Goal: Task Accomplishment & Management: Manage account settings

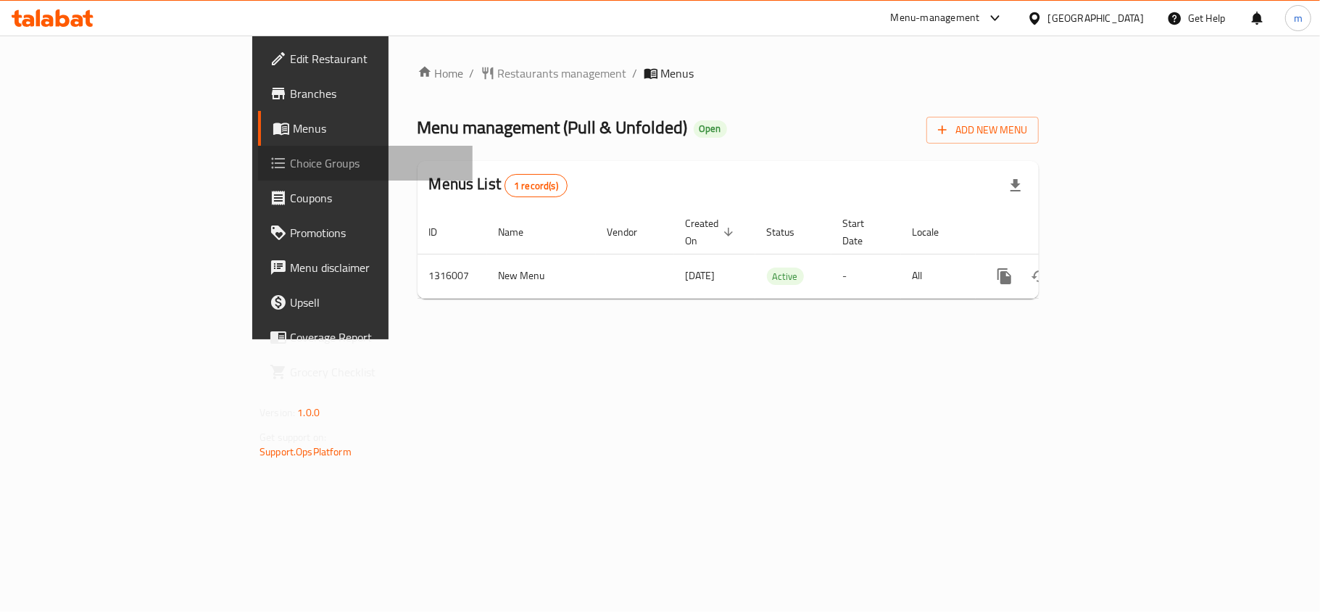
click at [270, 157] on span at bounding box center [280, 162] width 20 height 17
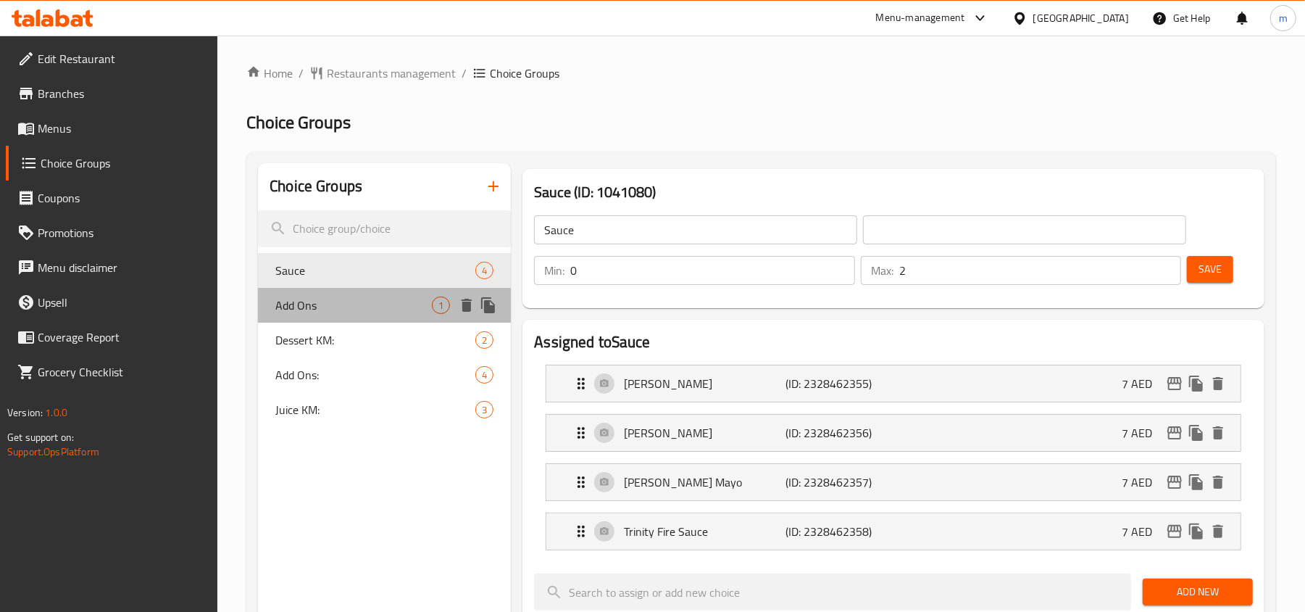
click at [341, 315] on div "Add Ons 1" at bounding box center [384, 305] width 253 height 35
type input "Add Ons"
type input "1"
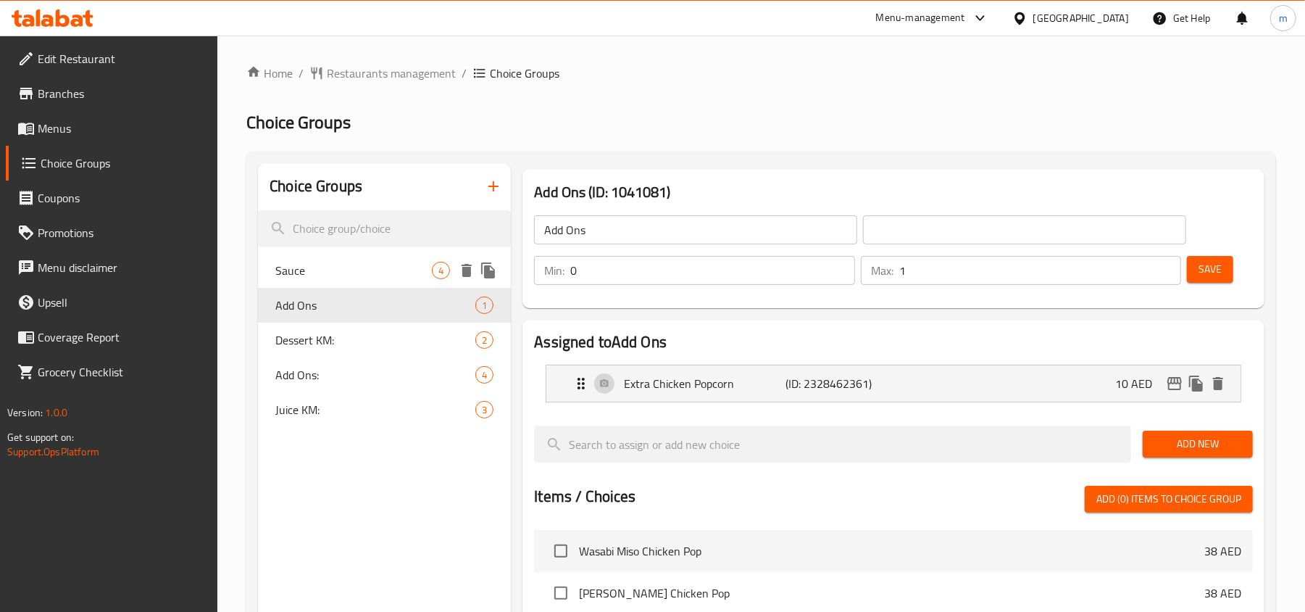
click at [354, 262] on span "Sauce" at bounding box center [353, 270] width 157 height 17
type input "Sauce"
type input "2"
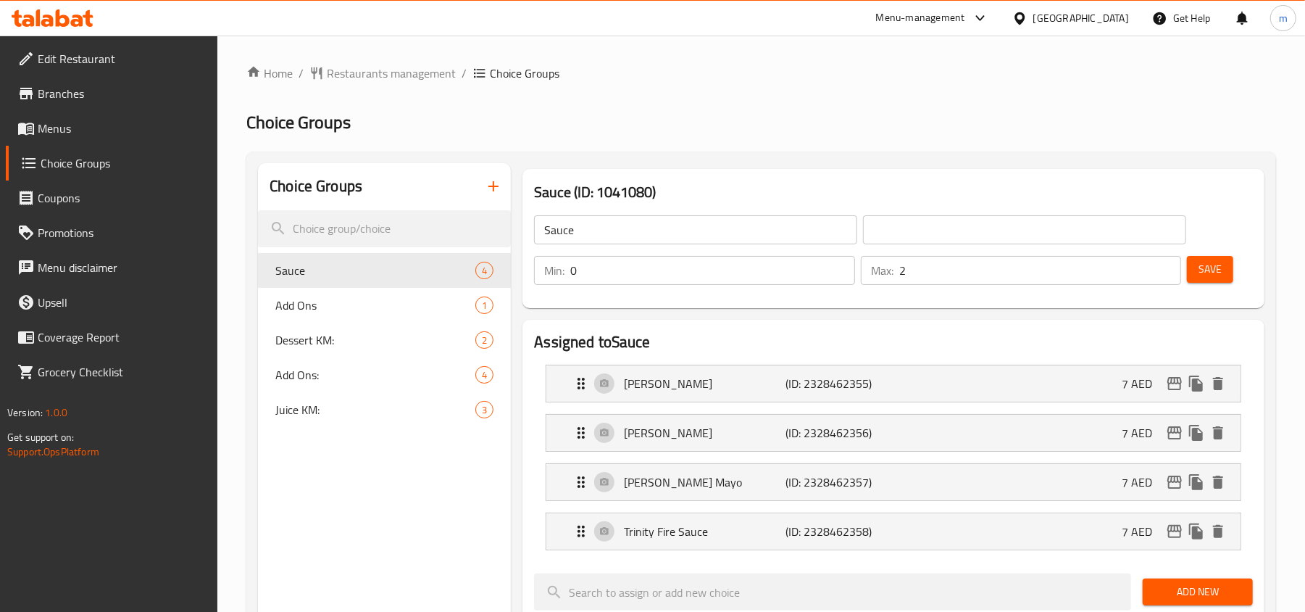
click at [625, 132] on h2 "Choice Groups" at bounding box center [761, 122] width 1030 height 23
click at [51, 14] on icon at bounding box center [53, 17] width 82 height 17
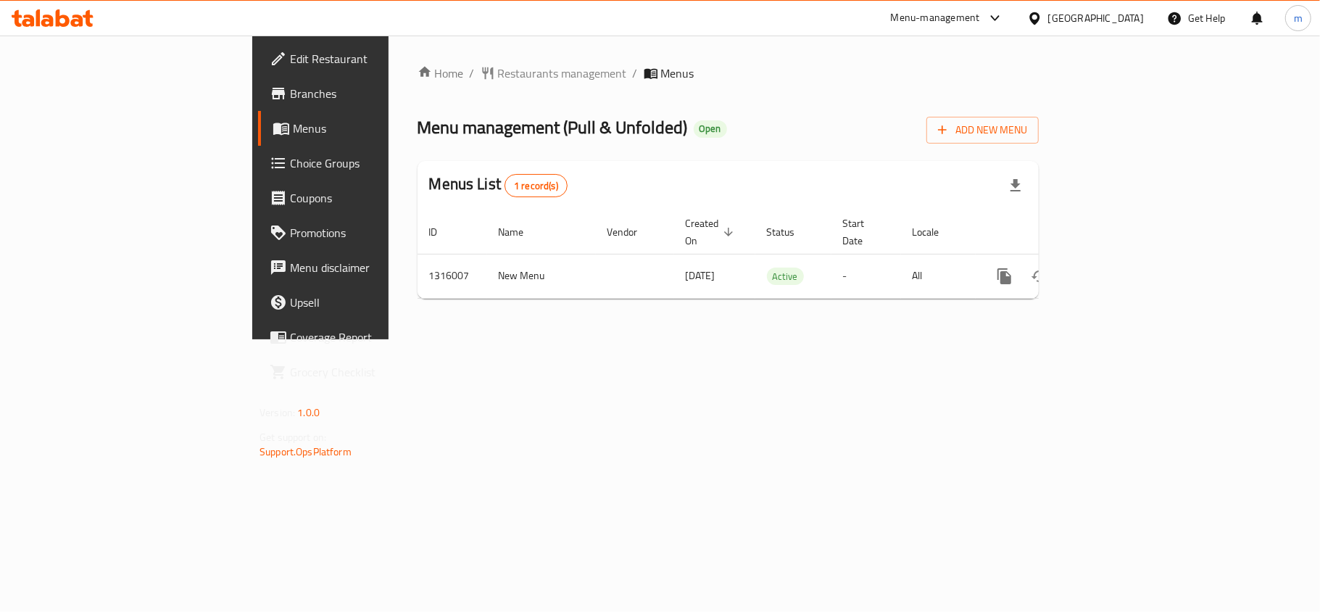
click at [578, 136] on div "Menu management ( Pull & Unfolded ) Open Add New Menu" at bounding box center [727, 127] width 621 height 33
click at [290, 155] on span "Choice Groups" at bounding box center [375, 162] width 171 height 17
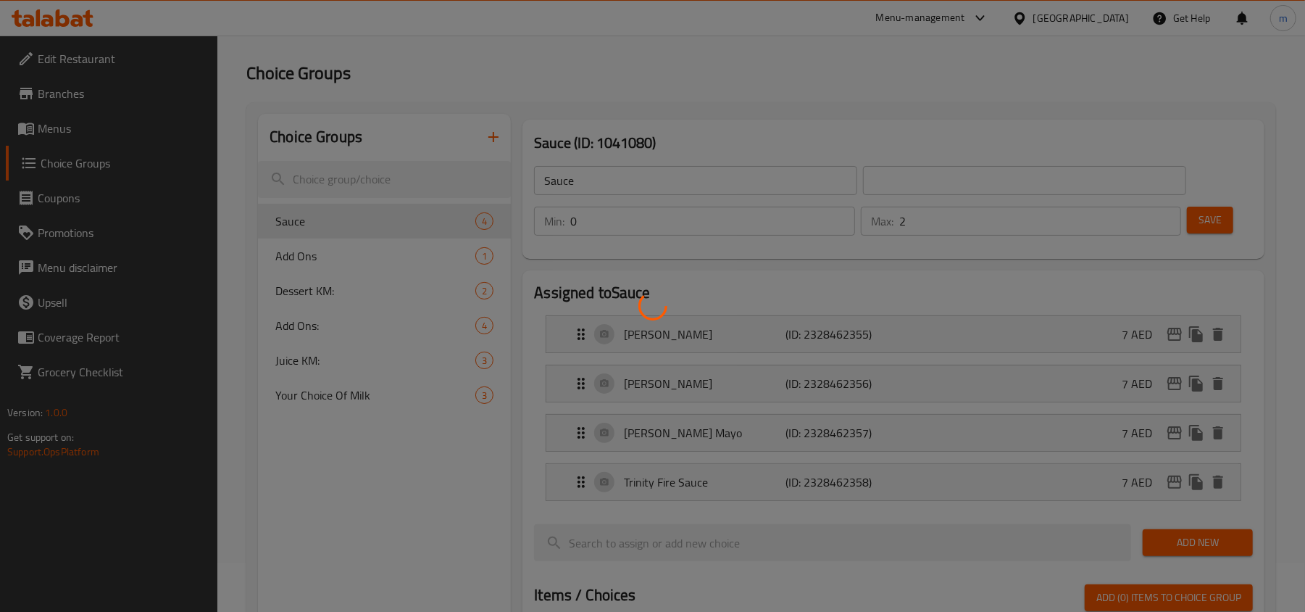
scroll to position [96, 0]
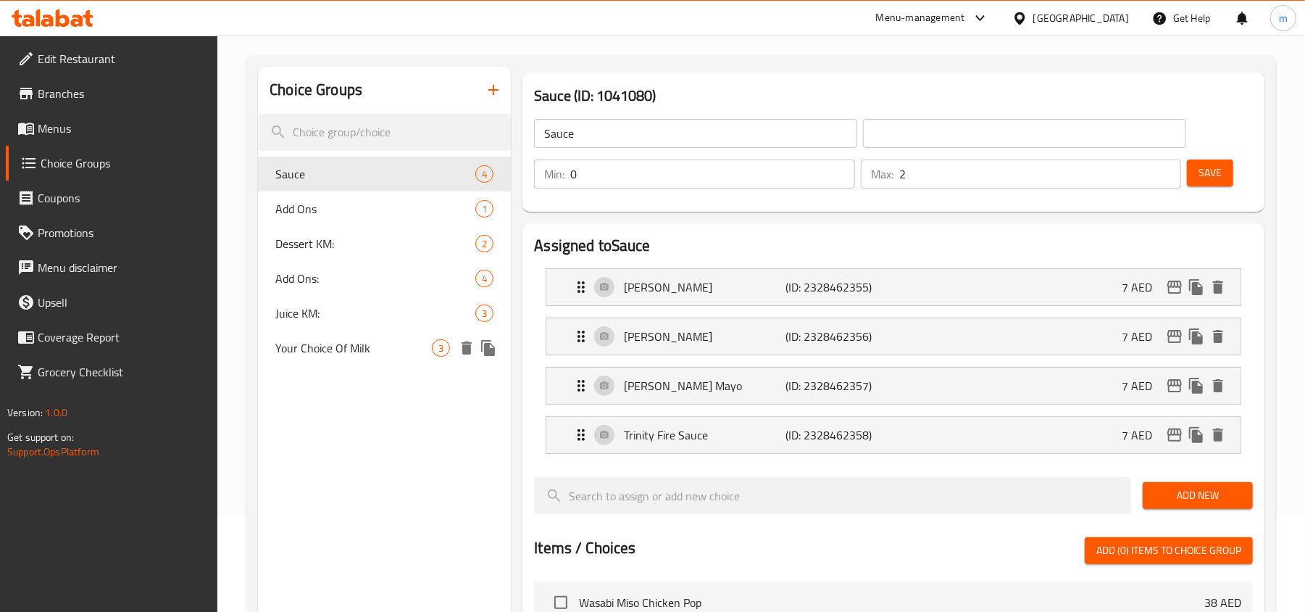
click at [345, 345] on span "Your Choice Of Milk" at bounding box center [353, 347] width 157 height 17
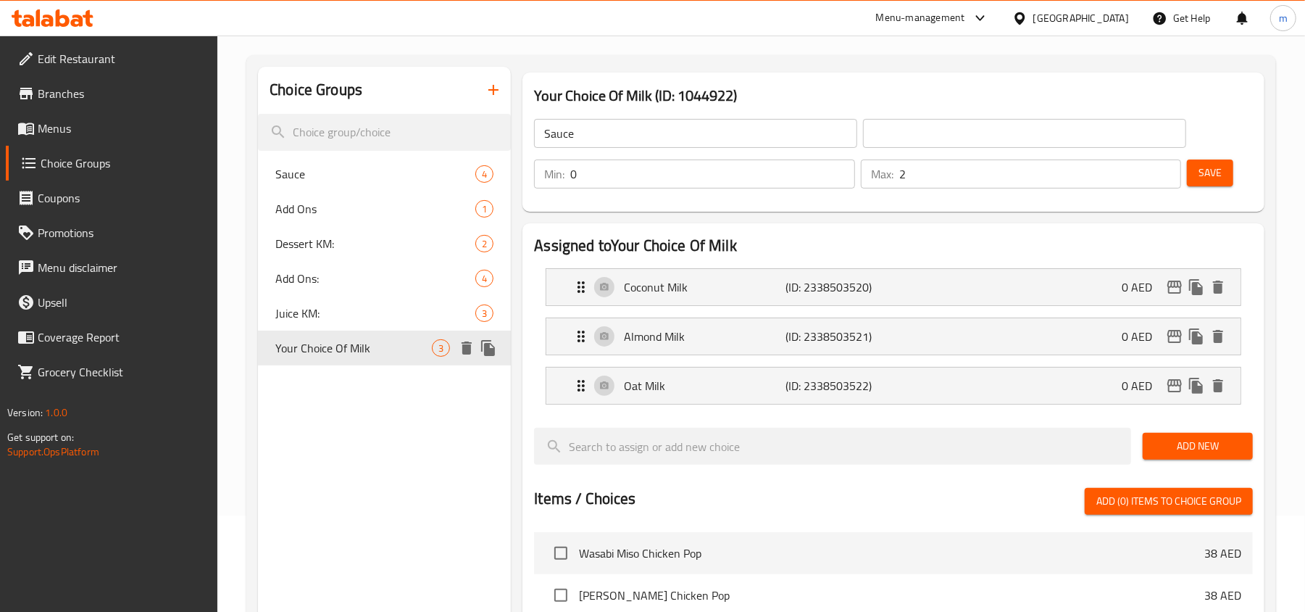
type input "Your Choice Of Milk"
type input "اختيارك من الحليب"
type input "1"
click at [951, 227] on div "Assigned to Your Choice Of Milk Coconut Milk (ID: 2338503520) 0 AED Name (En) C…" at bounding box center [893, 563] width 742 height 681
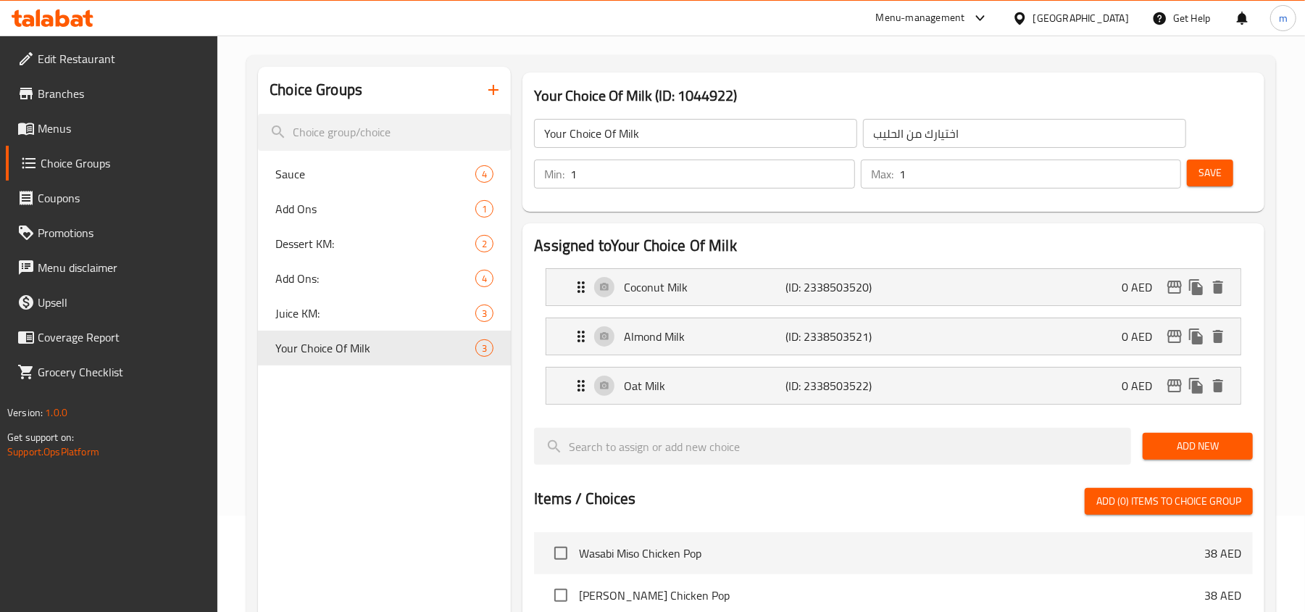
scroll to position [0, 0]
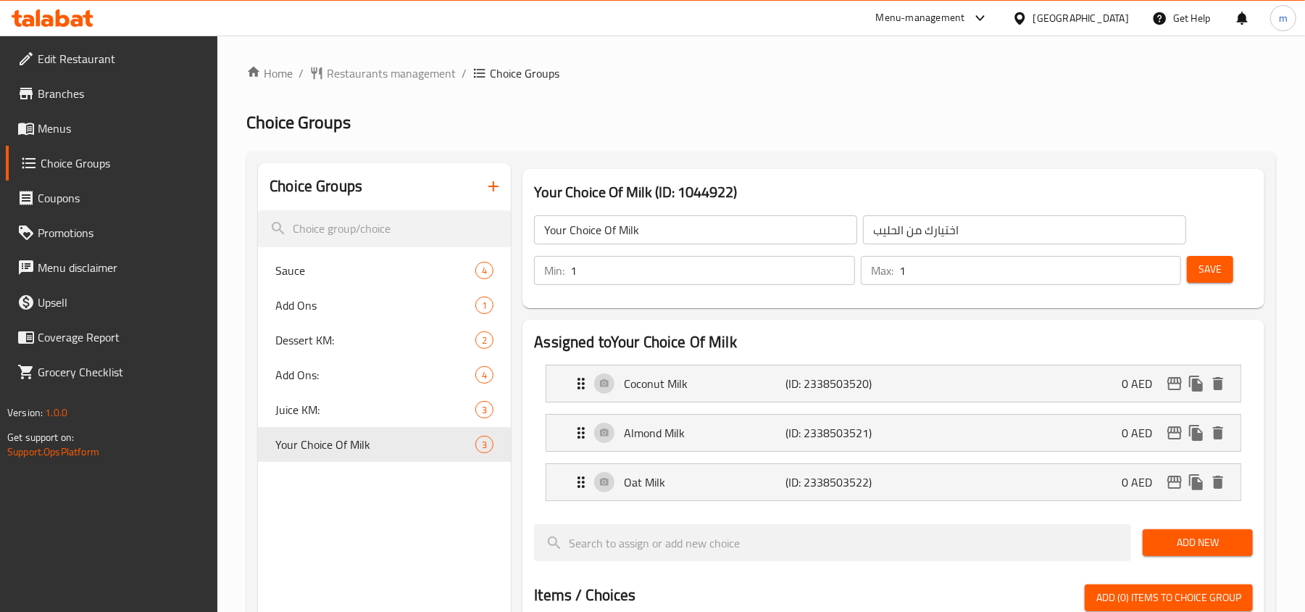
click at [685, 125] on h2 "Choice Groups" at bounding box center [761, 122] width 1030 height 23
click at [530, 105] on div "Home / Restaurants management / Choice Groups Choice Groups Choice Groups Sauce…" at bounding box center [761, 591] width 1030 height 1055
click at [588, 94] on div "Home / Restaurants management / Choice Groups Choice Groups Choice Groups Sauce…" at bounding box center [761, 591] width 1030 height 1055
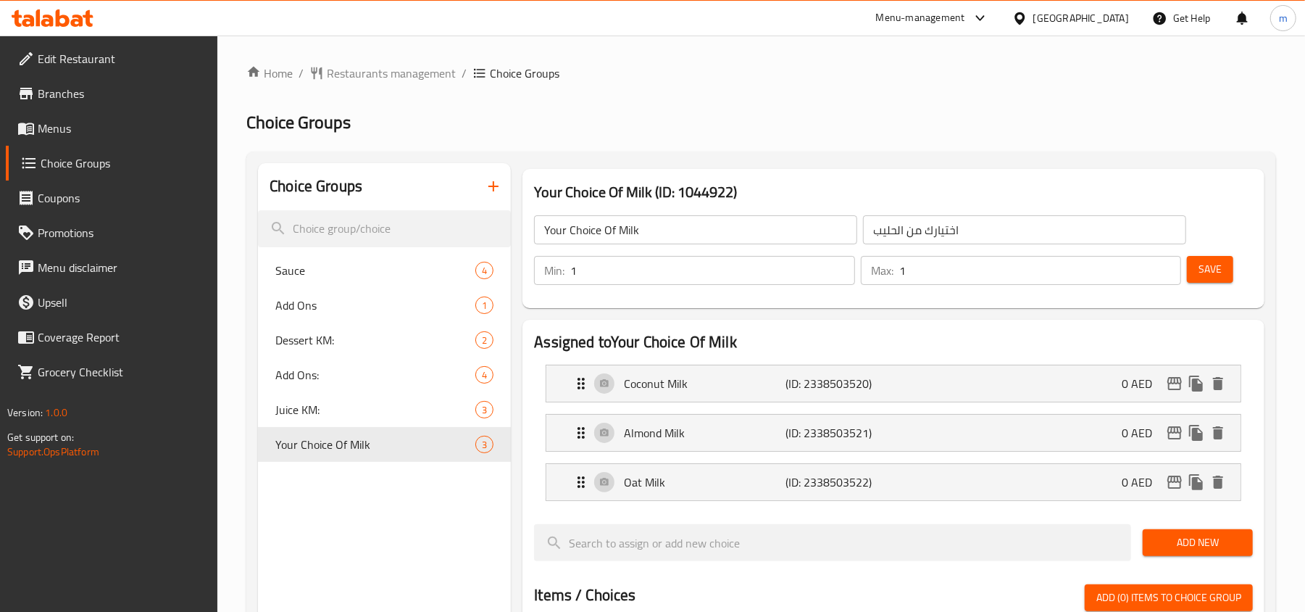
click at [1116, 21] on div "United Arab Emirates" at bounding box center [1081, 18] width 96 height 16
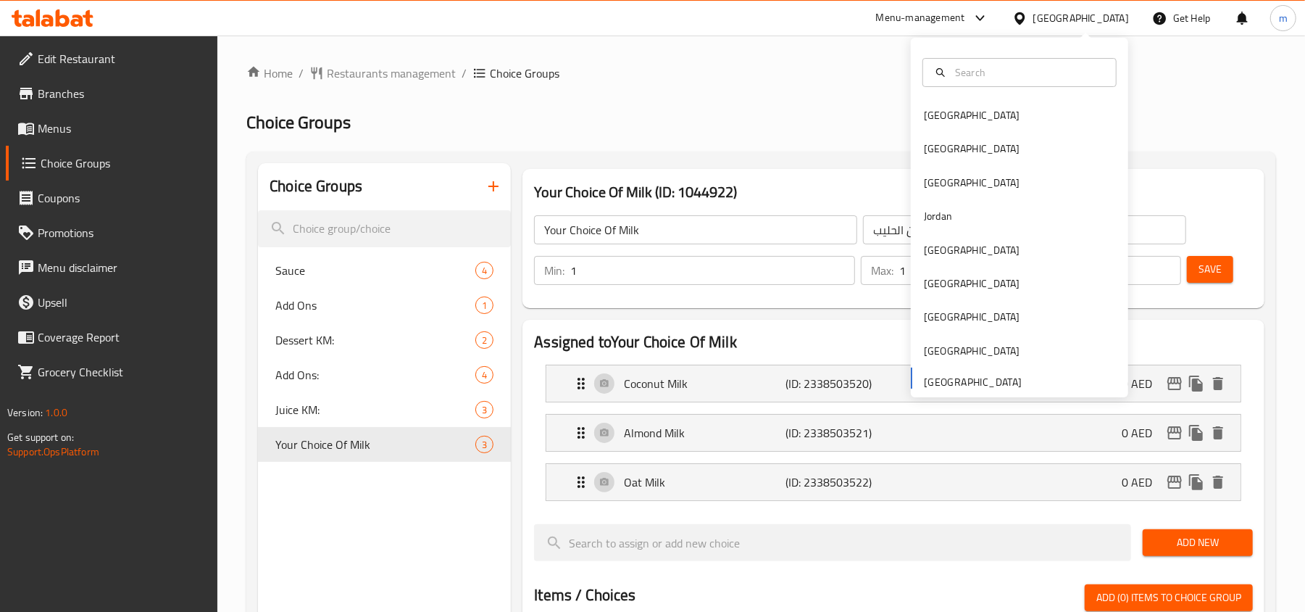
click at [1194, 116] on h2 "Choice Groups" at bounding box center [761, 122] width 1030 height 23
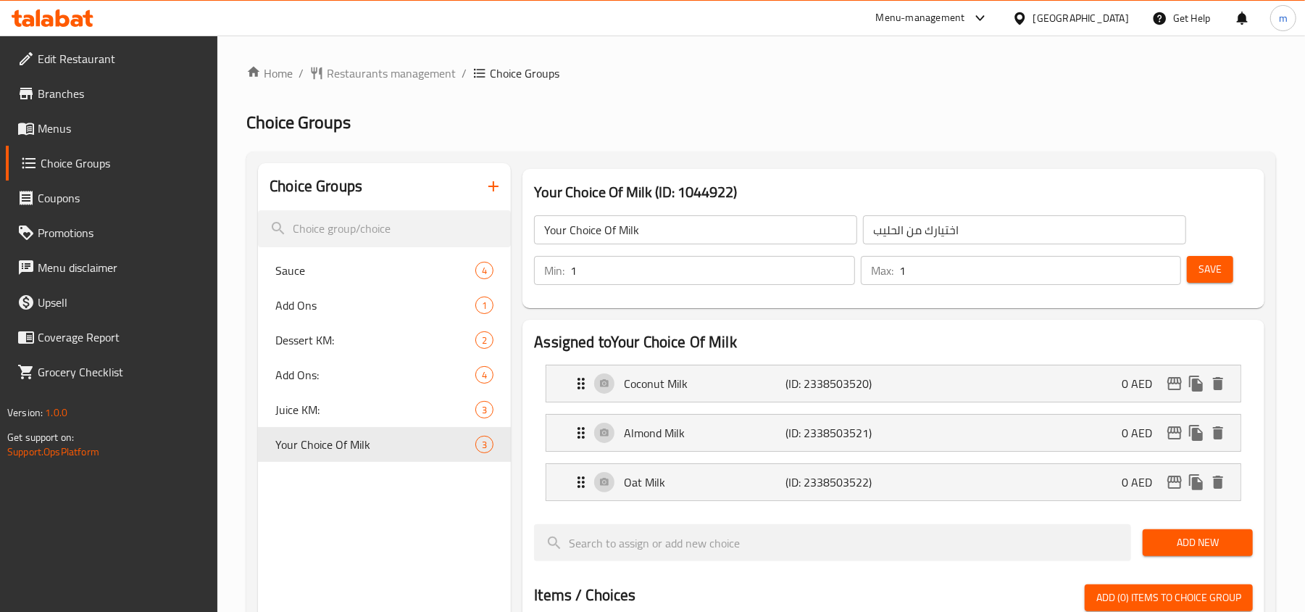
click at [1078, 22] on div "United Arab Emirates" at bounding box center [1081, 18] width 96 height 16
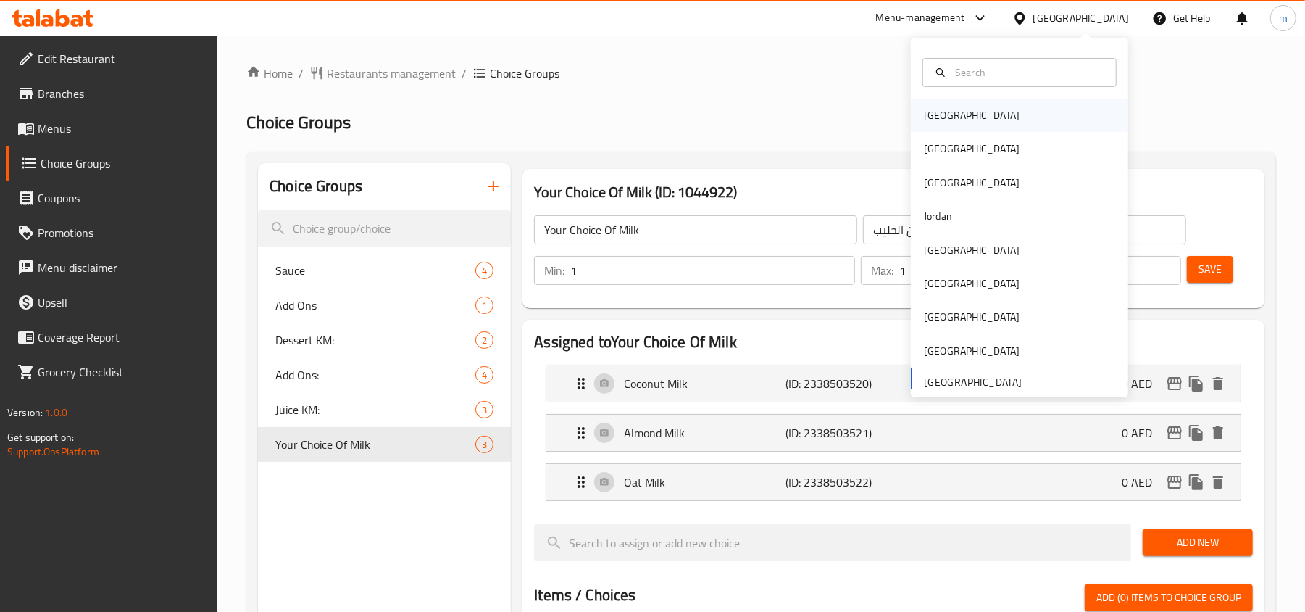
click at [1004, 102] on div "Bahrain" at bounding box center [1019, 115] width 217 height 33
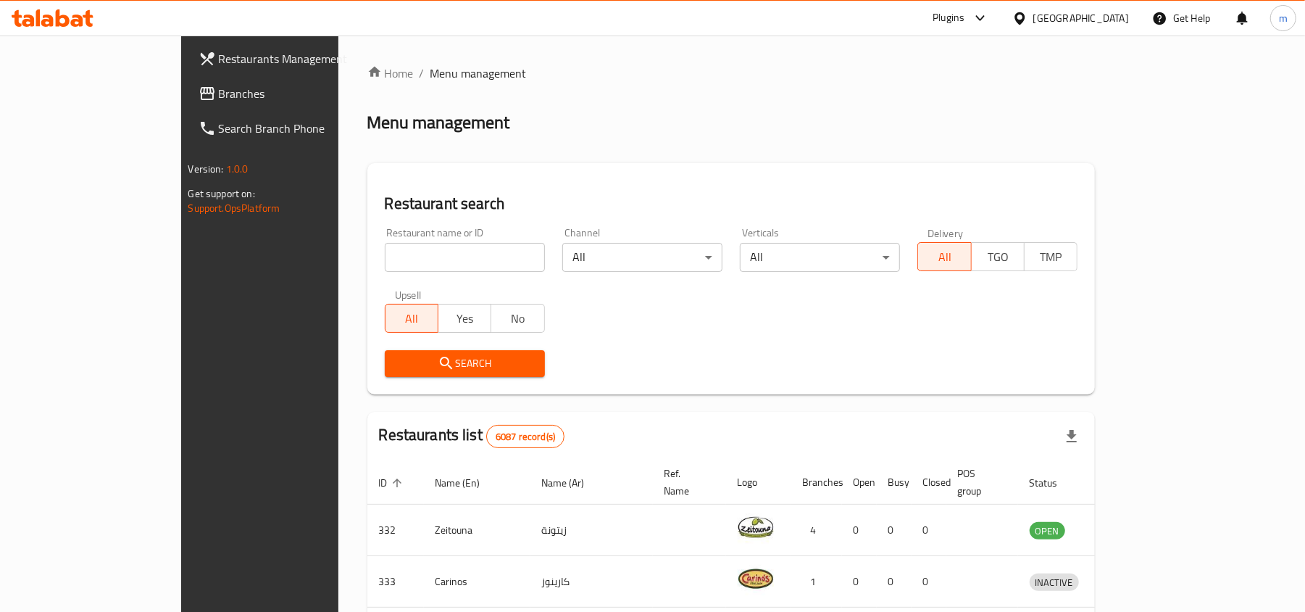
click at [219, 88] on span "Branches" at bounding box center [303, 93] width 169 height 17
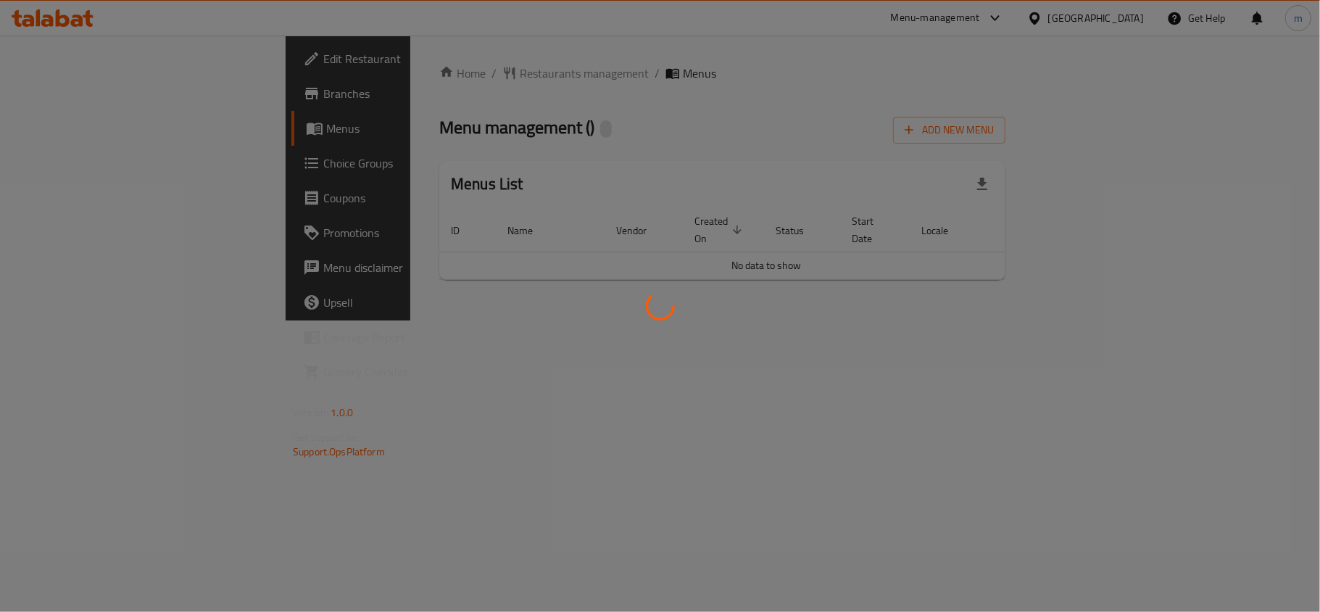
click at [668, 204] on div at bounding box center [660, 306] width 1320 height 612
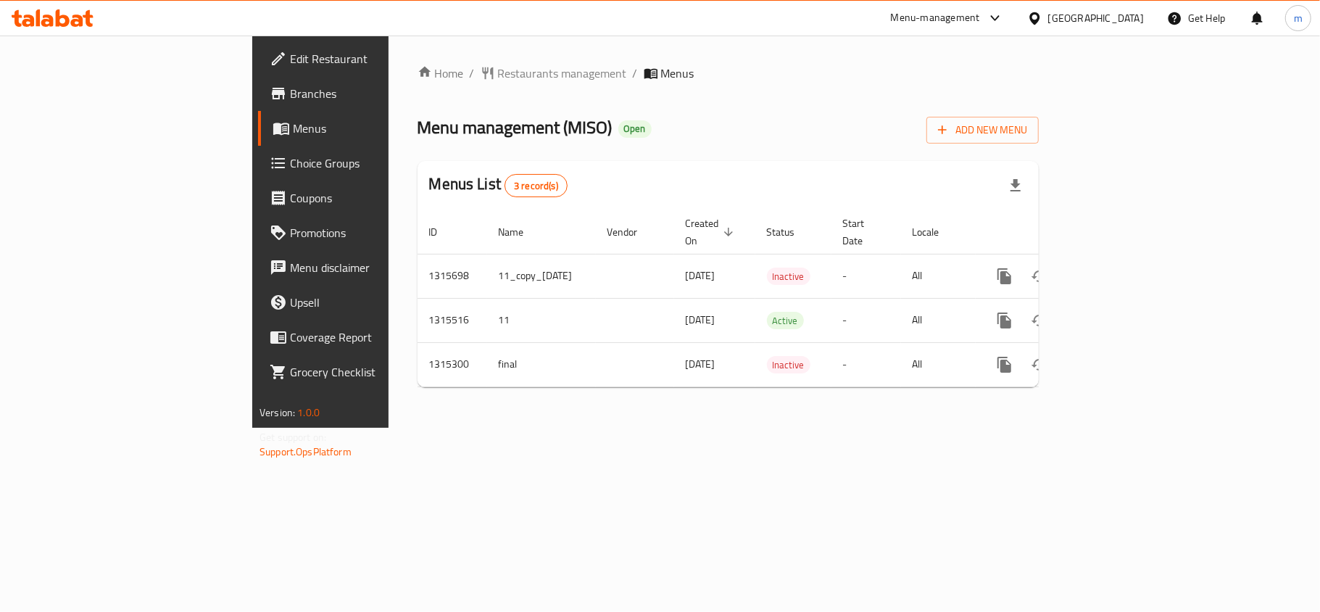
click at [804, 159] on div "Home / Restaurants management / Menus Menu management ( MISO ) Open Add New Men…" at bounding box center [727, 231] width 621 height 334
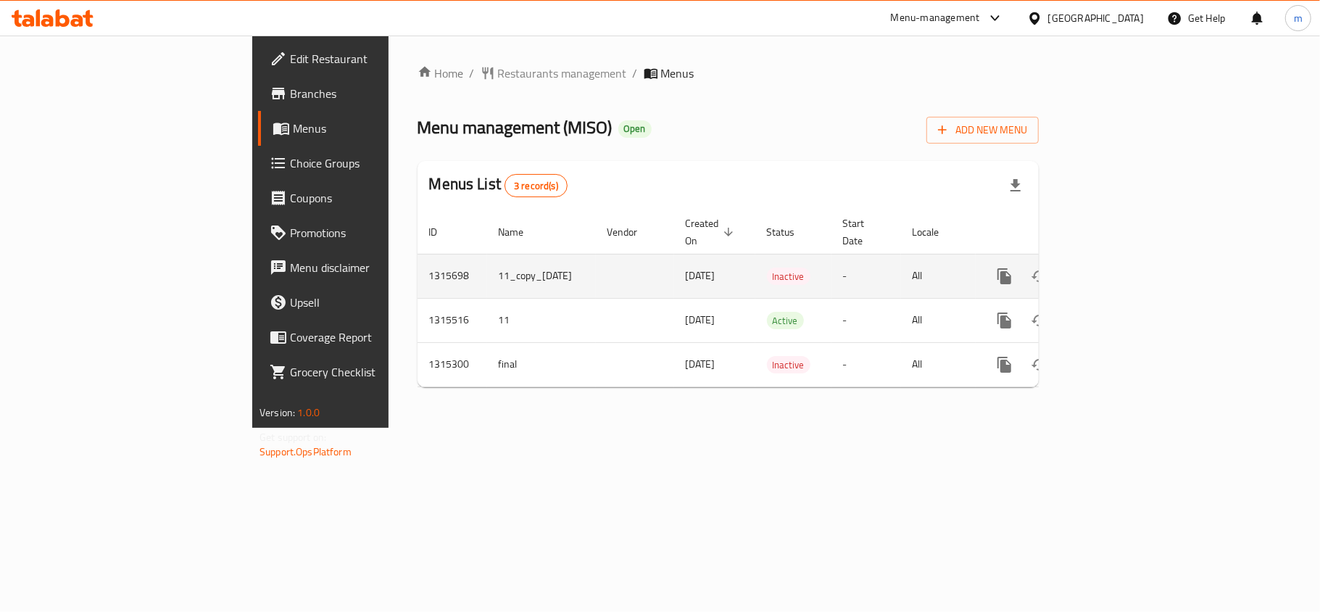
click at [901, 270] on td "-" at bounding box center [866, 276] width 70 height 44
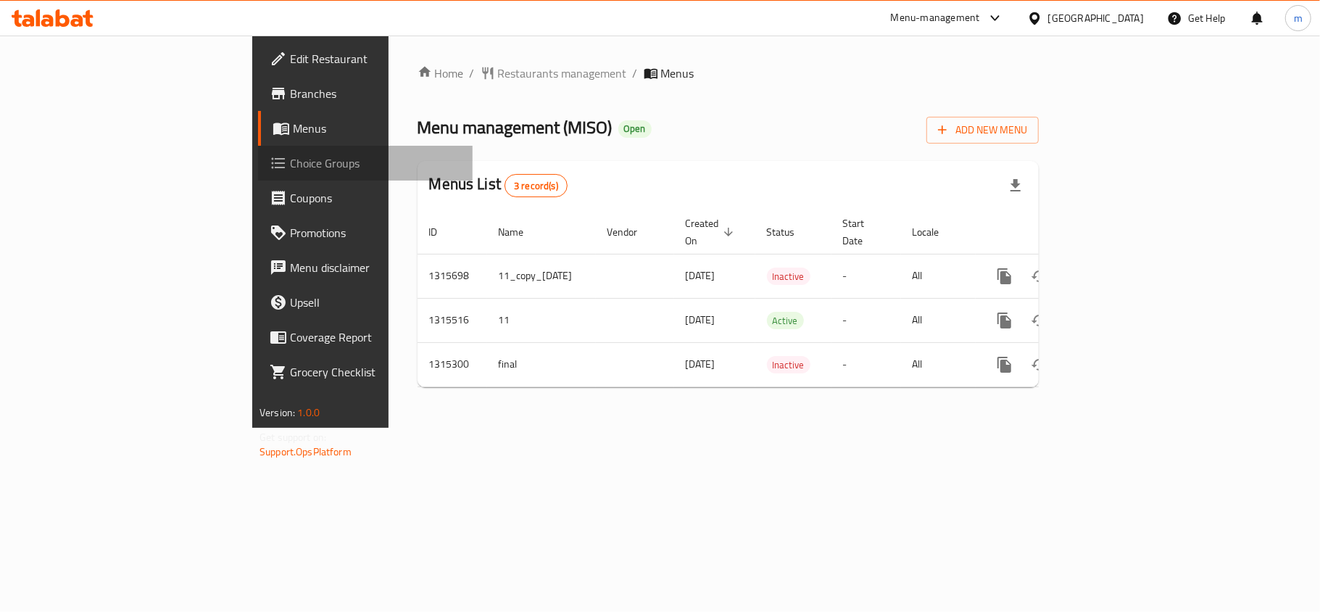
click at [258, 172] on link "Choice Groups" at bounding box center [365, 163] width 215 height 35
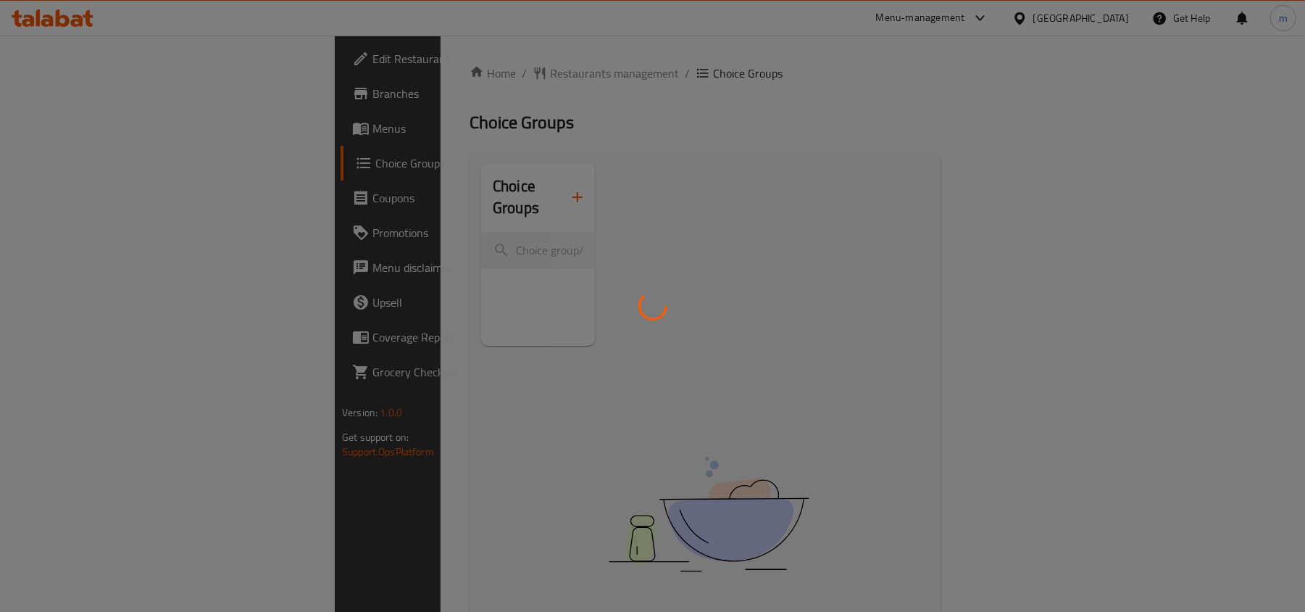
click at [82, 12] on div at bounding box center [652, 306] width 1305 height 612
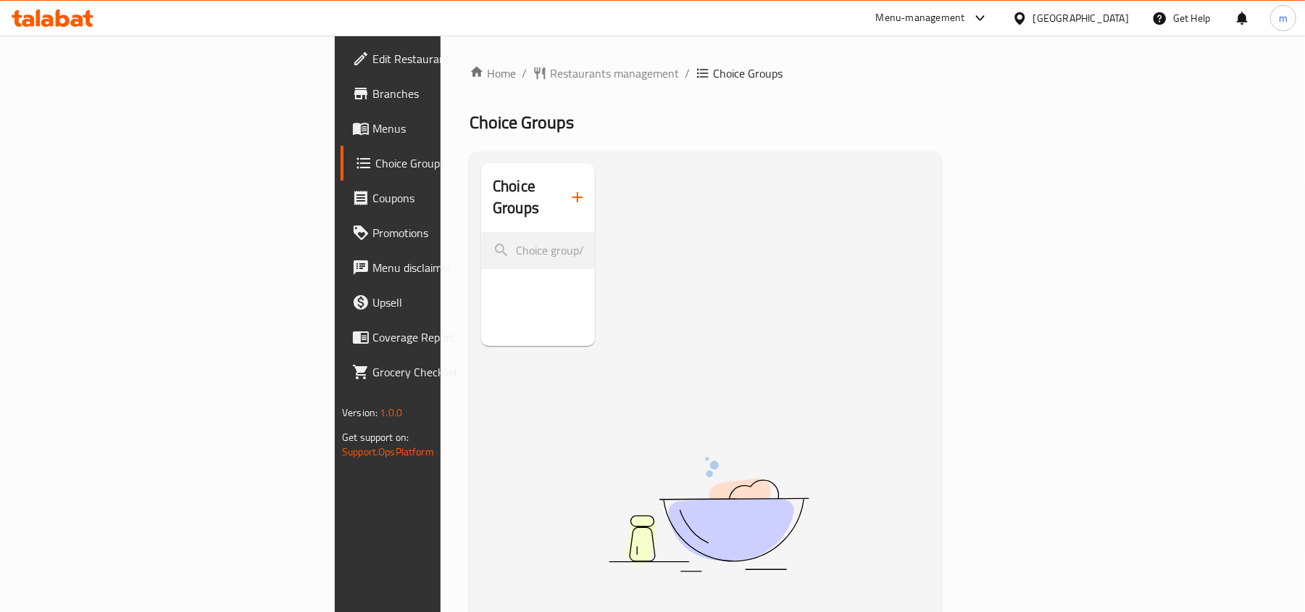
click at [70, 16] on icon at bounding box center [53, 17] width 82 height 17
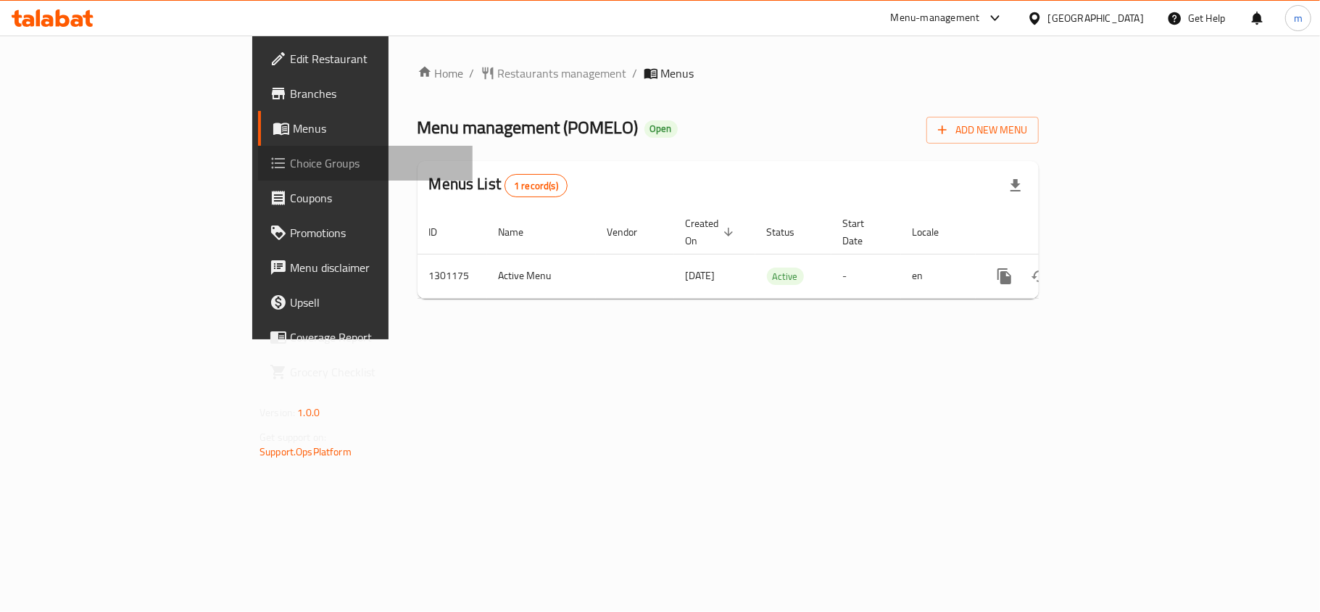
click at [290, 166] on span "Choice Groups" at bounding box center [375, 162] width 171 height 17
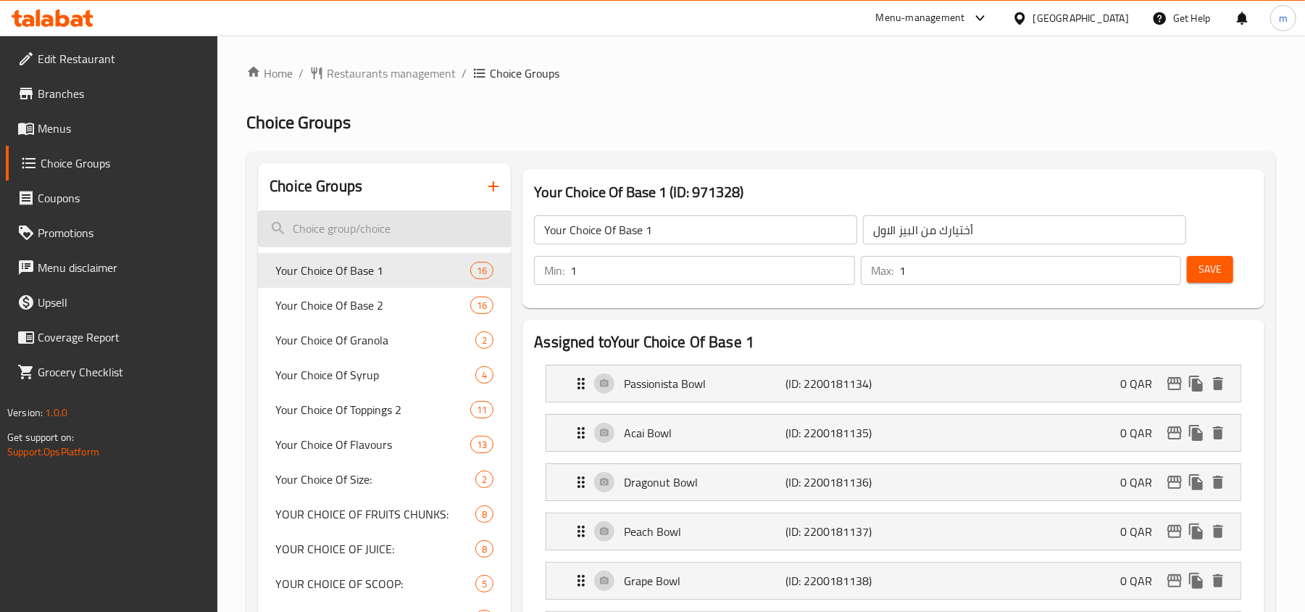
click at [365, 222] on input "search" at bounding box center [384, 228] width 253 height 37
paste input "Choose Bottle Size"
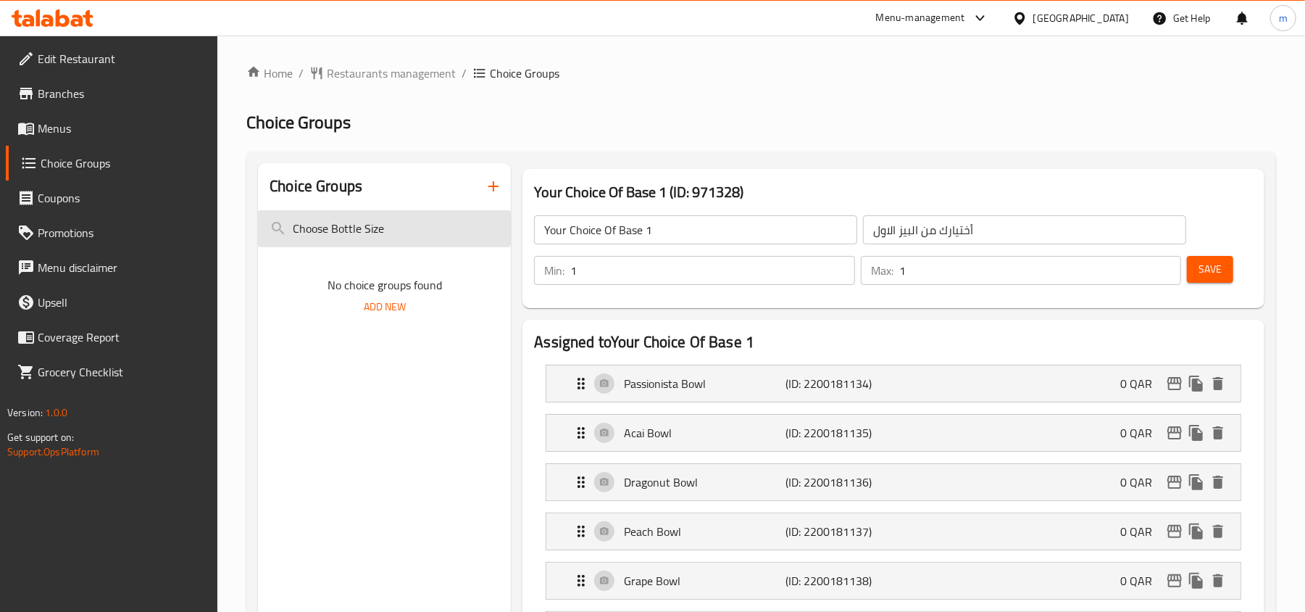
click at [420, 223] on input "Choose Bottle Size" at bounding box center [384, 228] width 253 height 37
click at [420, 222] on input "Choose Bottle Size" at bounding box center [384, 228] width 253 height 37
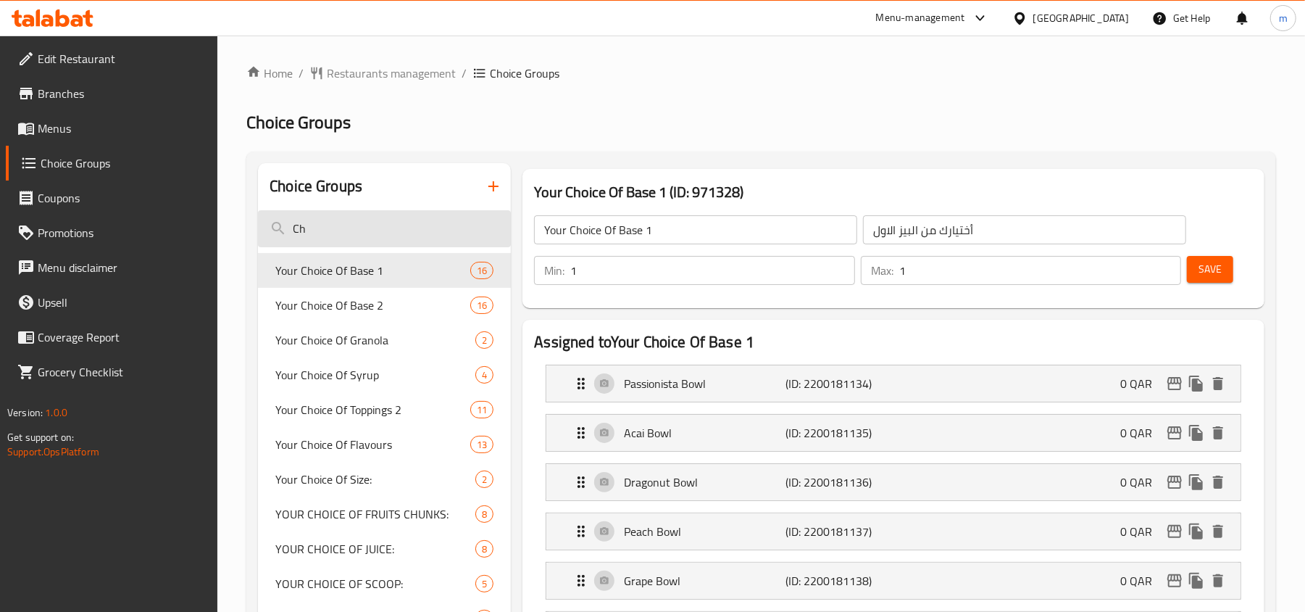
type input "C"
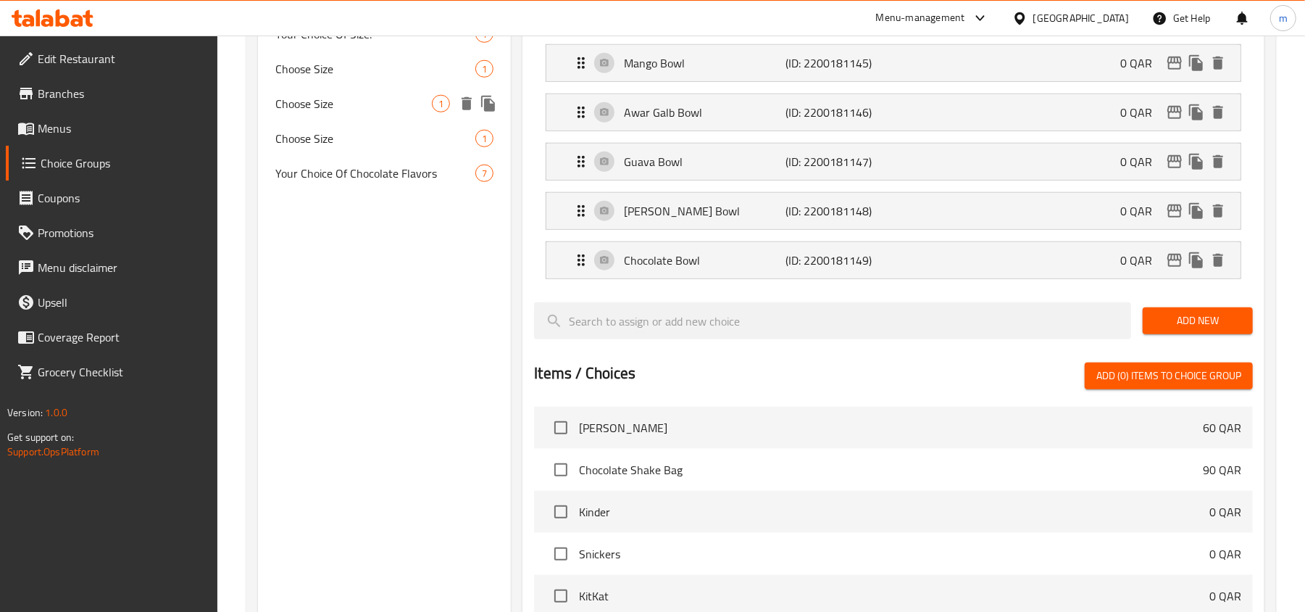
scroll to position [870, 0]
